Goal: Information Seeking & Learning: Learn about a topic

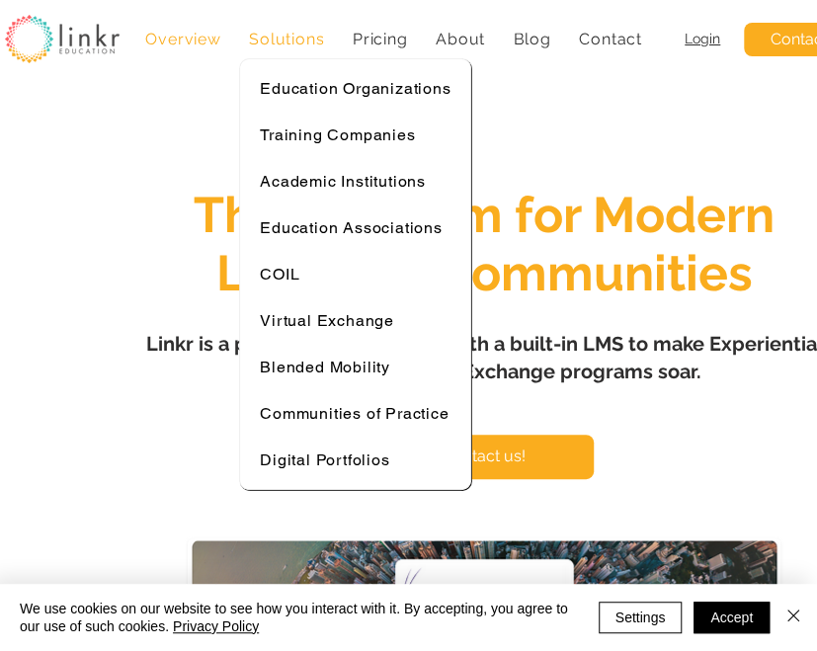
click at [273, 40] on span "Solutions" at bounding box center [286, 39] width 75 height 19
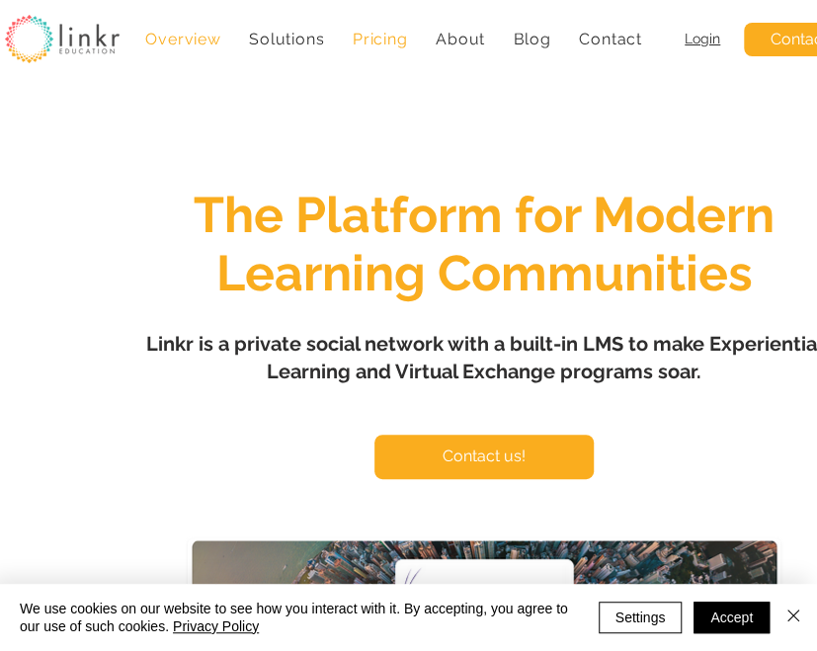
click at [381, 41] on span "Pricing" at bounding box center [380, 39] width 55 height 19
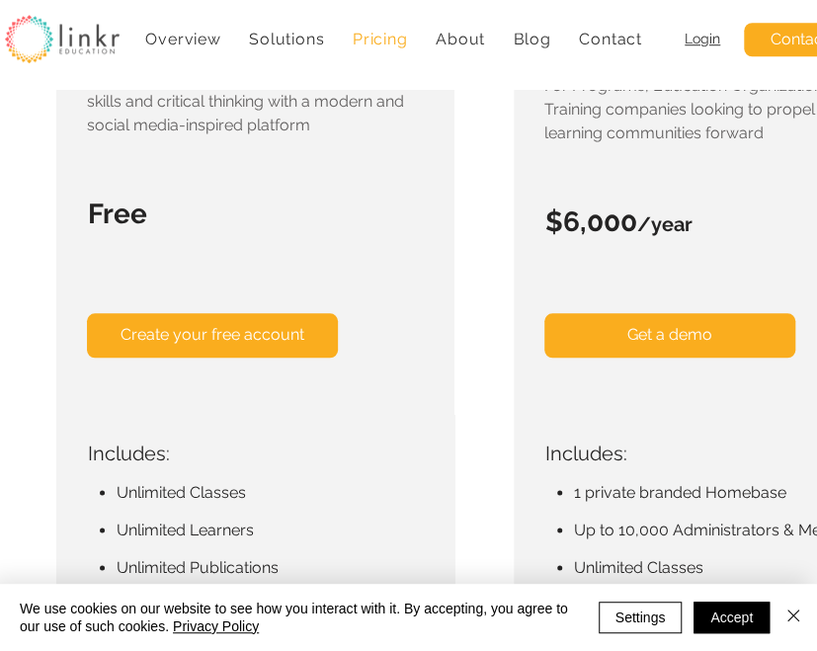
scroll to position [489, 0]
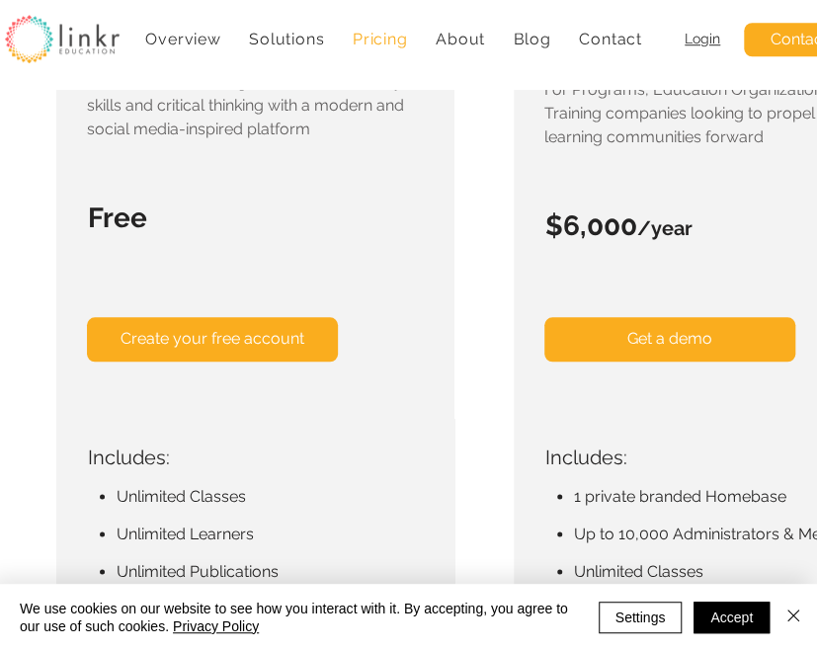
click at [264, 341] on span "Create your free account" at bounding box center [212, 339] width 184 height 22
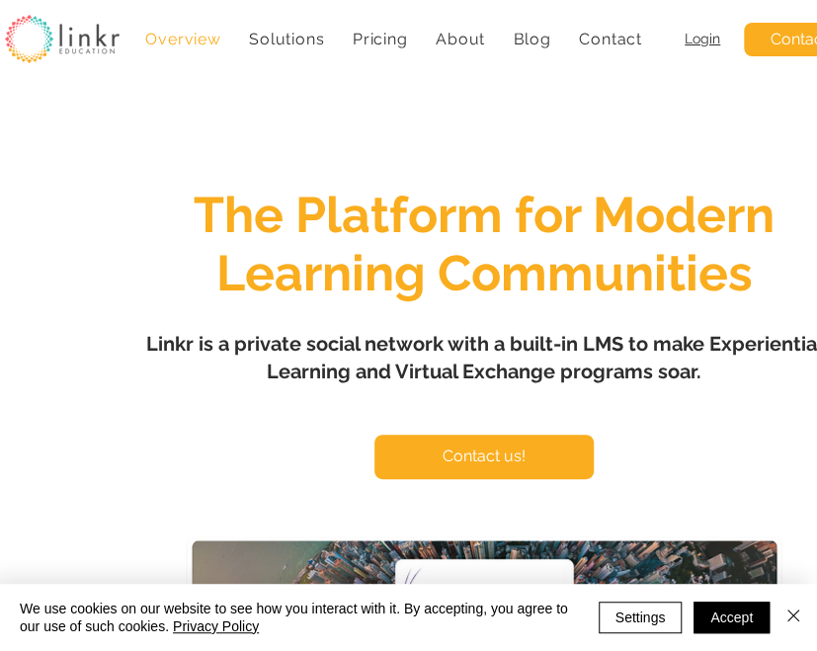
click at [710, 38] on span "Login" at bounding box center [702, 39] width 36 height 16
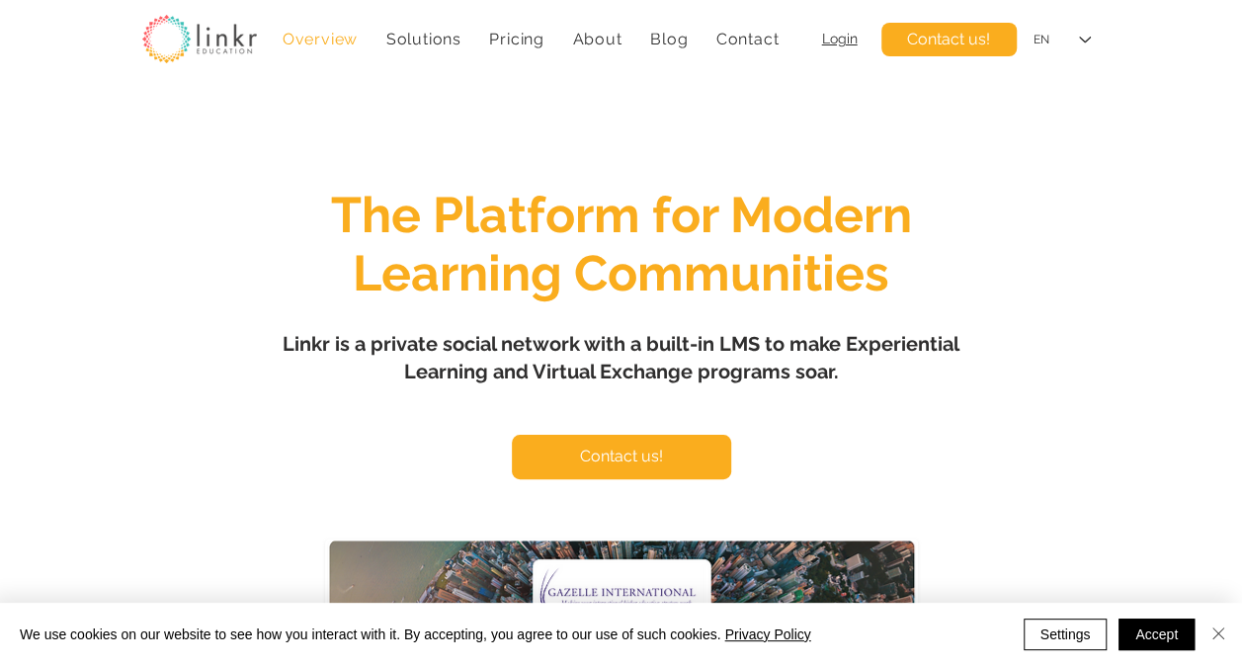
click at [1225, 634] on img "Close" at bounding box center [1218, 633] width 24 height 24
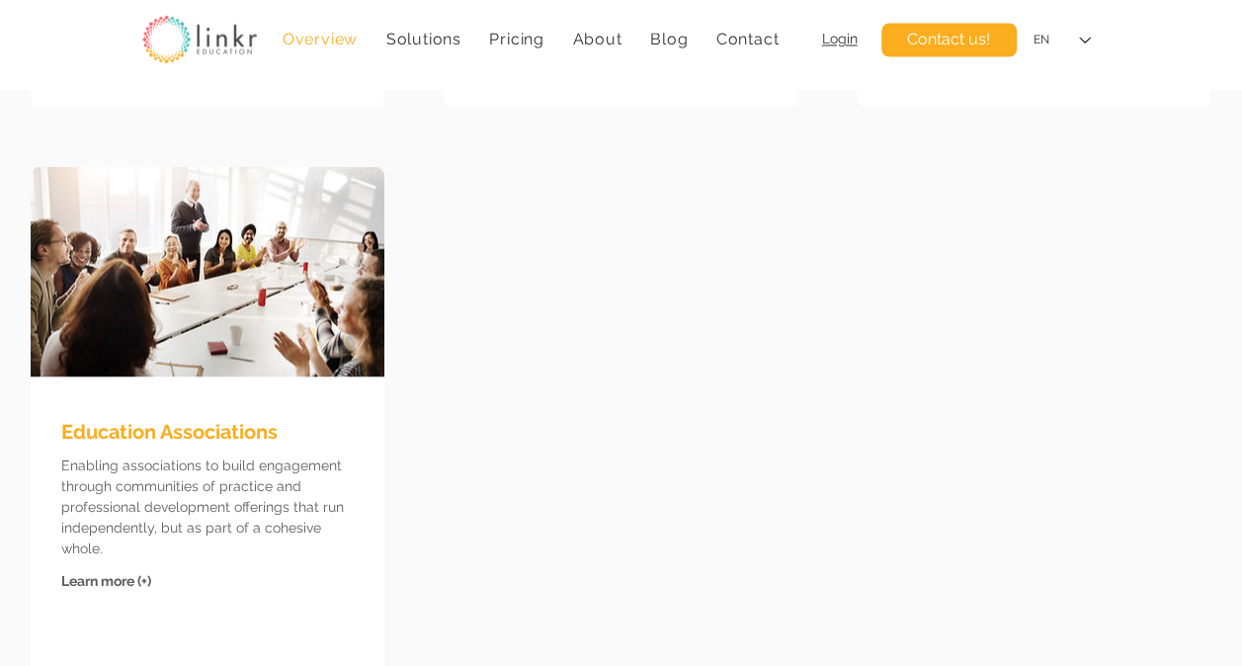
scroll to position [5474, 0]
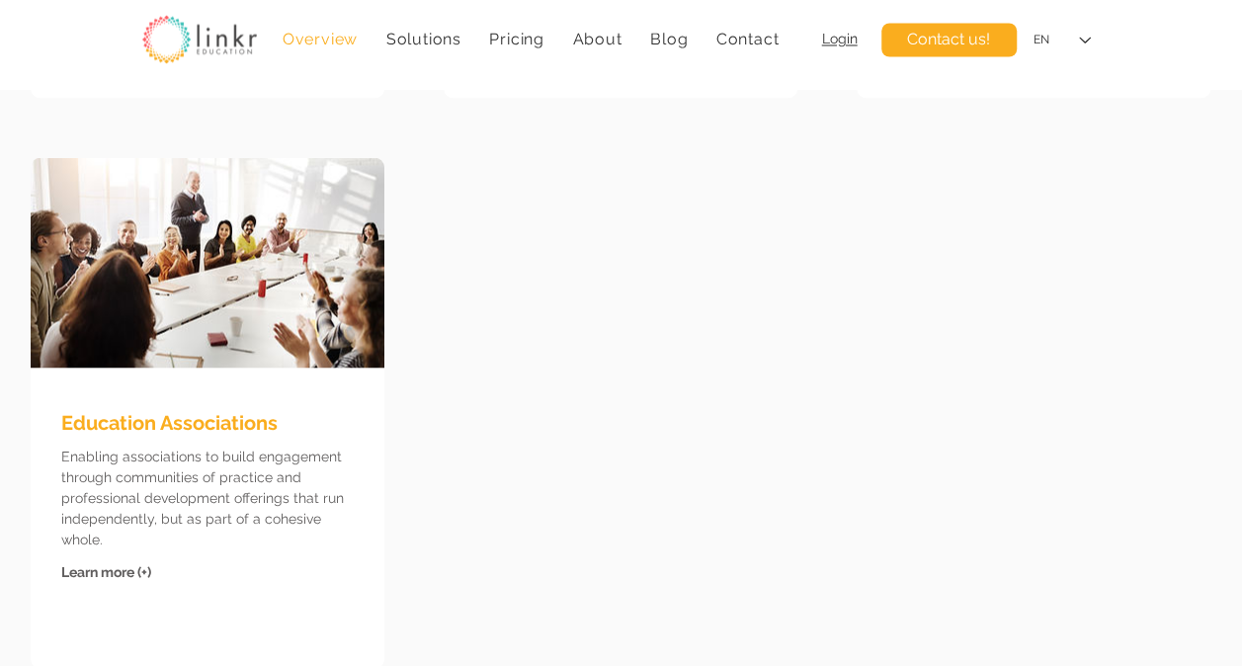
click at [93, 571] on span "Learn more (+)" at bounding box center [106, 571] width 90 height 16
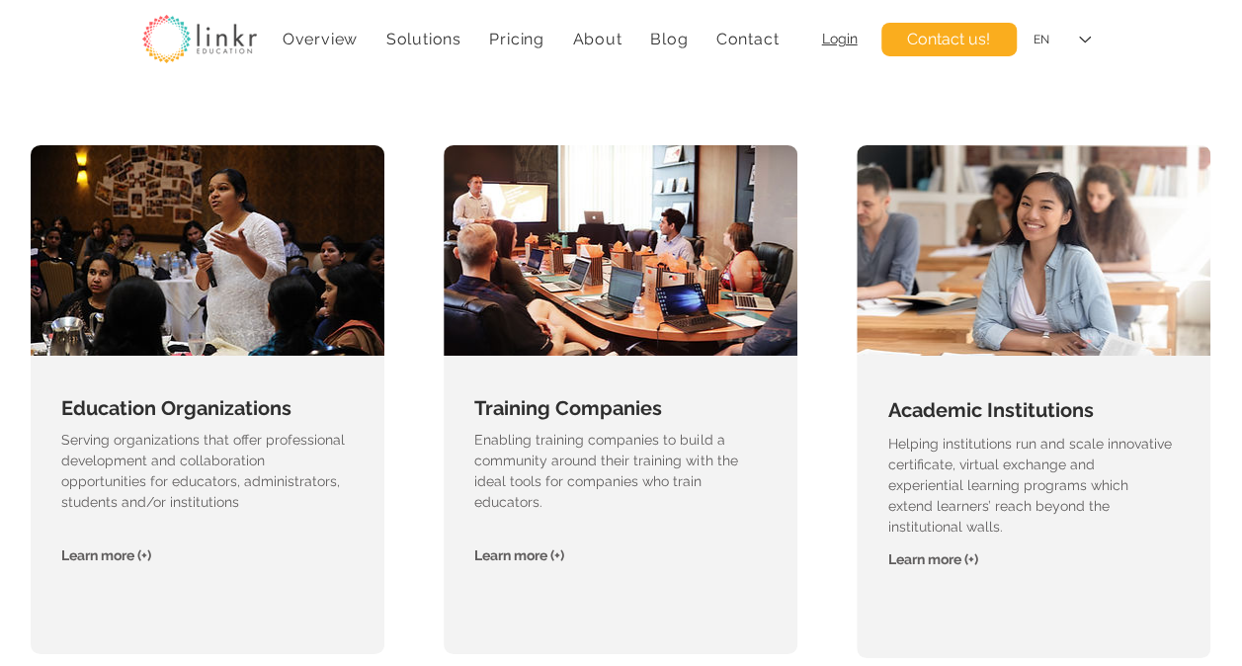
scroll to position [3275, 0]
